Goal: Navigation & Orientation: Find specific page/section

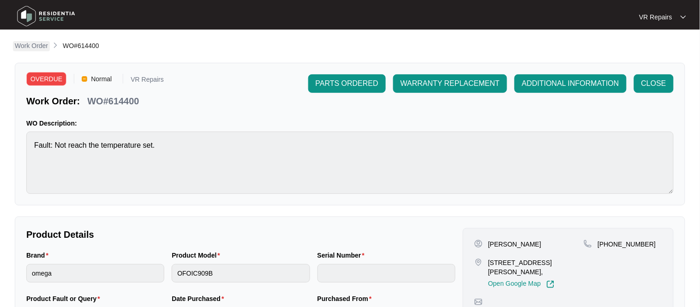
click at [32, 42] on p "Work Order" at bounding box center [31, 45] width 33 height 9
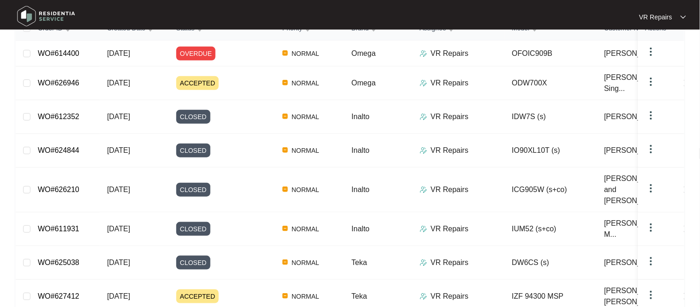
scroll to position [182, 0]
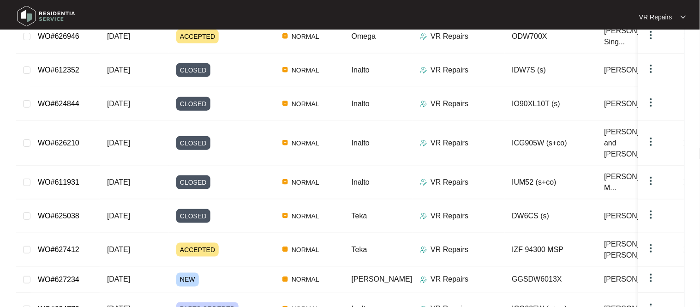
click at [72, 275] on link "WO#627234" at bounding box center [59, 279] width 42 height 8
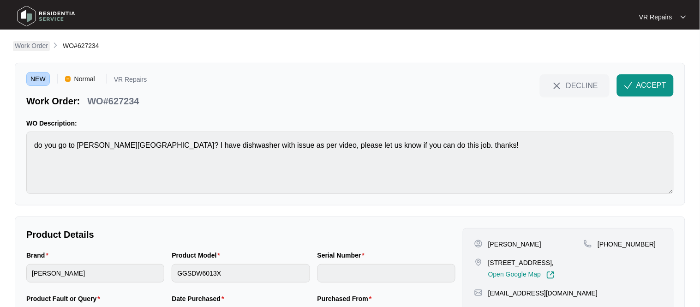
click at [28, 48] on p "Work Order" at bounding box center [31, 45] width 33 height 9
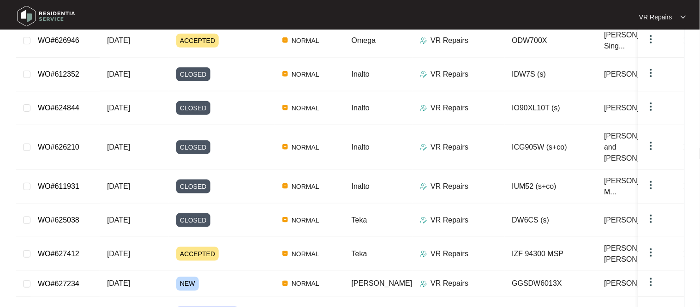
scroll to position [177, 0]
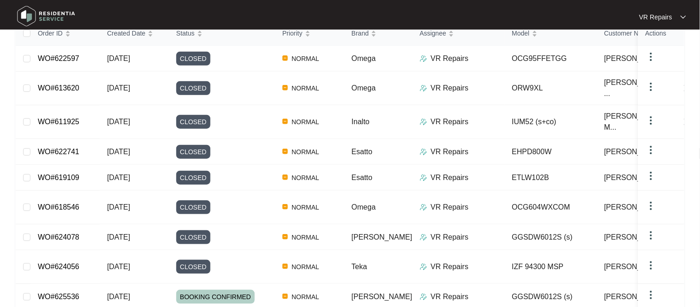
scroll to position [182, 0]
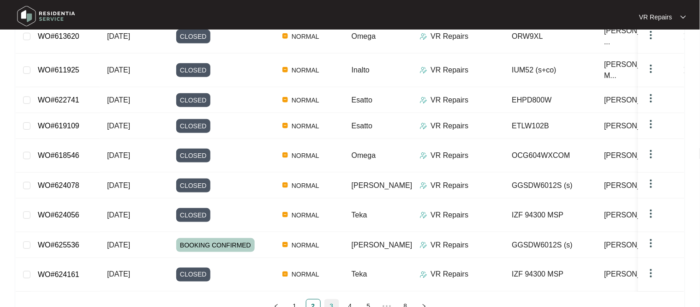
click at [337, 299] on link "3" at bounding box center [332, 306] width 14 height 14
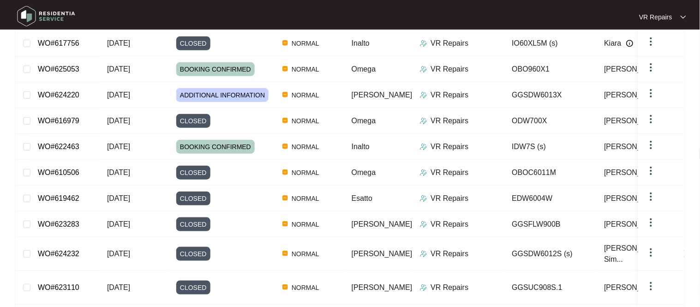
scroll to position [174, 0]
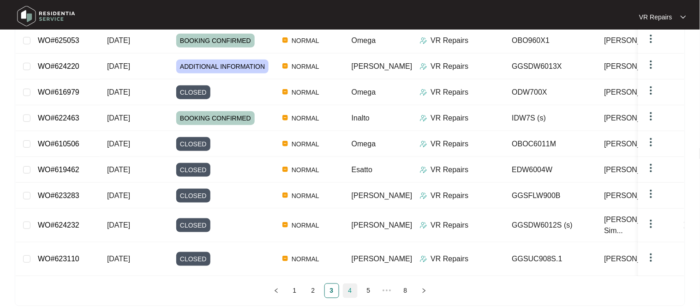
click at [352, 284] on link "4" at bounding box center [350, 291] width 14 height 14
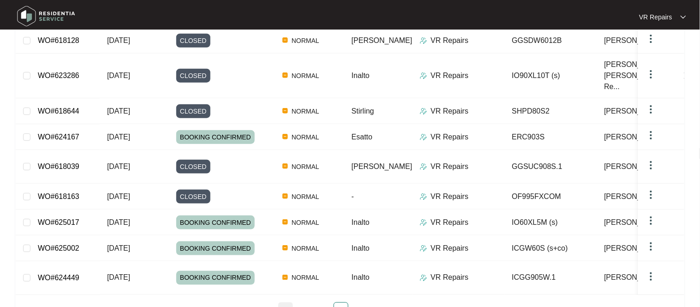
click at [289, 303] on link "1" at bounding box center [286, 310] width 14 height 14
